Goal: Find specific page/section: Find specific page/section

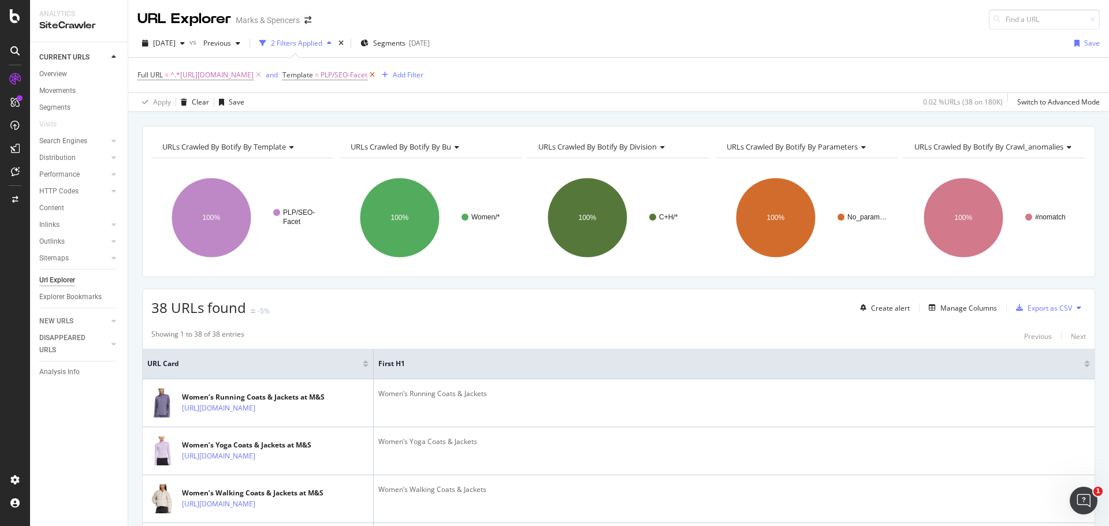
click at [377, 75] on icon at bounding box center [372, 75] width 10 height 12
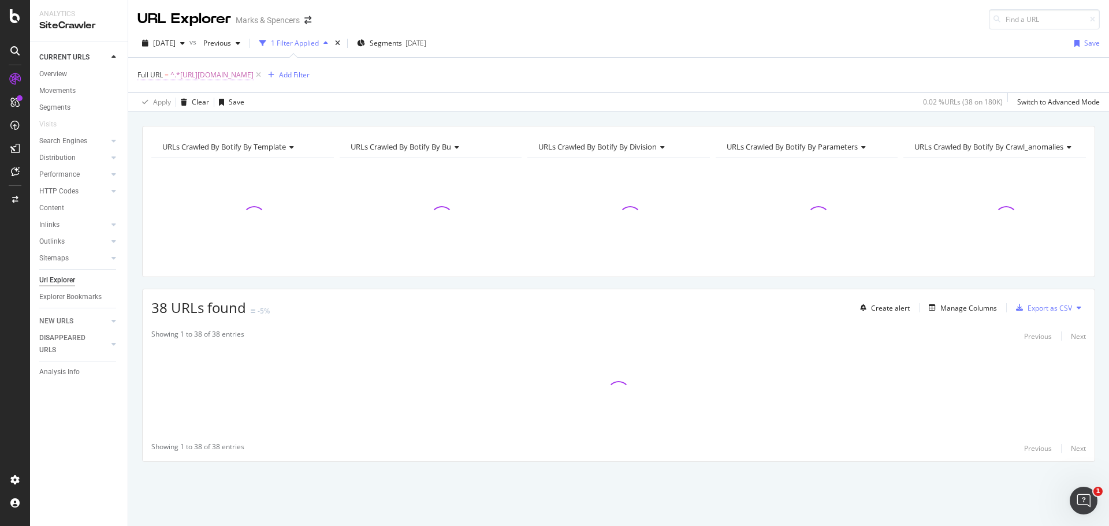
click at [253, 76] on span "^.*[URL][DOMAIN_NAME]" at bounding box center [211, 75] width 83 height 16
click at [227, 120] on input "[URL][DOMAIN_NAME]" at bounding box center [202, 123] width 109 height 18
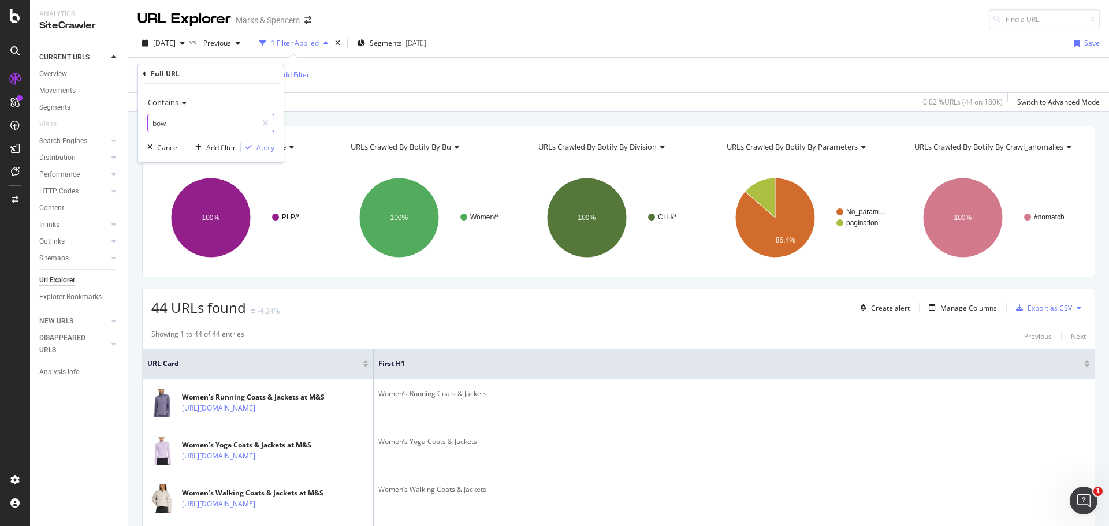
type input "bow"
click at [257, 149] on div "Apply" at bounding box center [265, 148] width 18 height 10
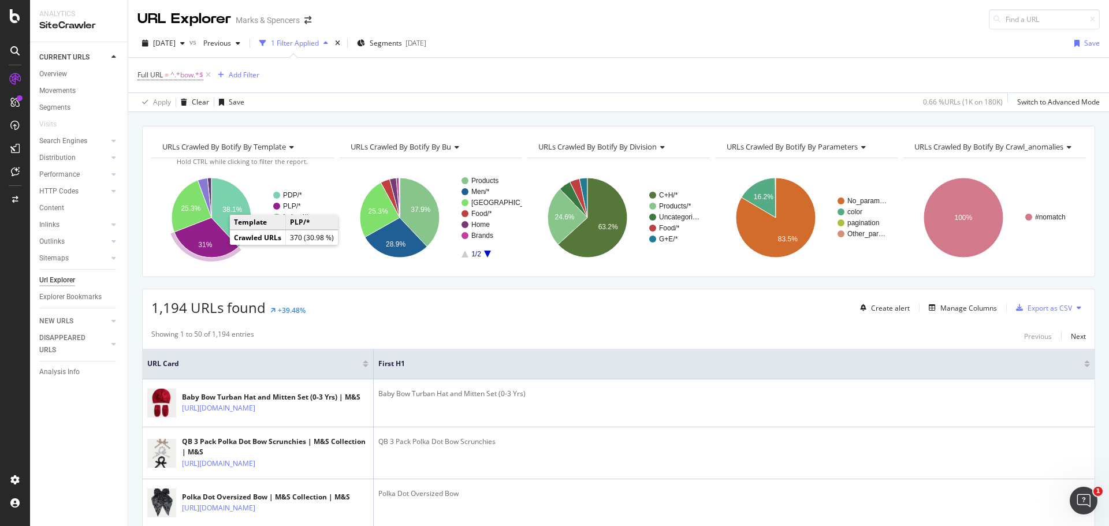
click at [202, 237] on icon "A chart." at bounding box center [206, 238] width 64 height 40
